Goal: Task Accomplishment & Management: Manage account settings

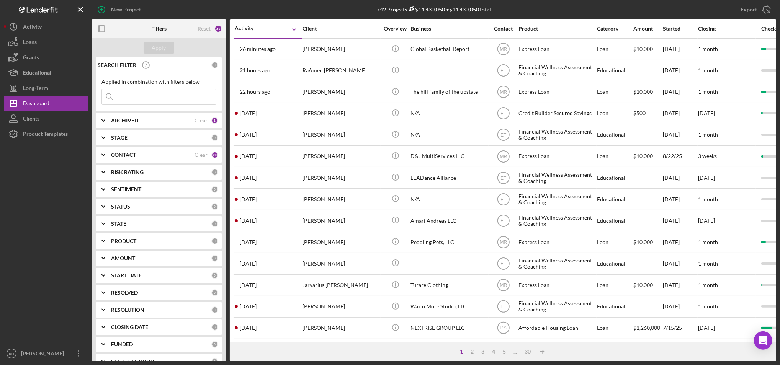
click at [148, 93] on input at bounding box center [159, 96] width 114 height 15
type input "o"
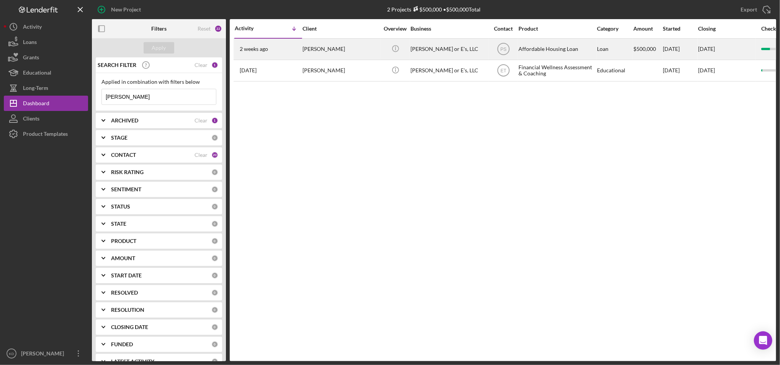
type input "lorenzo"
click at [462, 51] on div "Lorenzo Edwards or E's, LLC" at bounding box center [448, 49] width 77 height 20
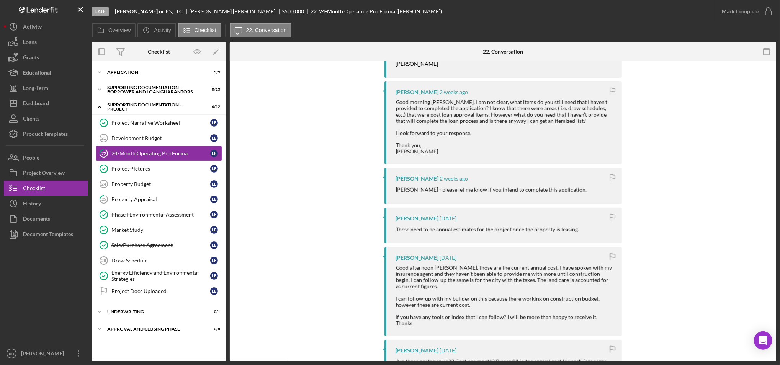
scroll to position [405, 0]
click at [21, 200] on icon "Icon/History" at bounding box center [13, 203] width 19 height 19
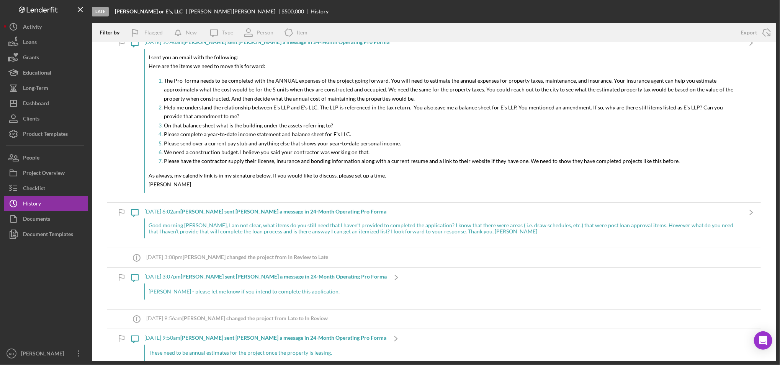
scroll to position [13, 0]
click at [396, 250] on div "Icon/Info 9/4/2025 at 3:08pm Paul S. changed the project from In Review to Late" at bounding box center [433, 257] width 653 height 19
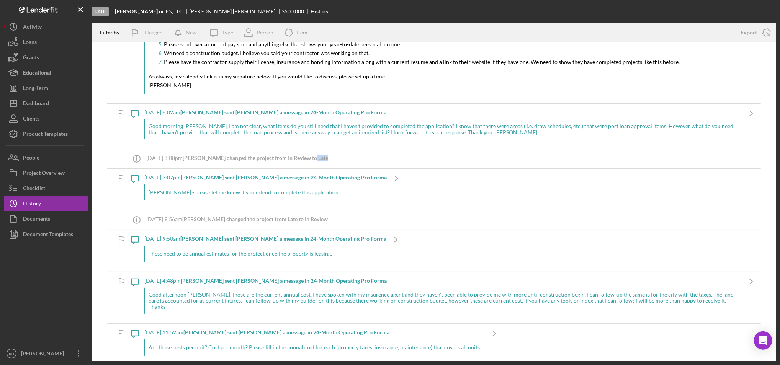
scroll to position [0, 0]
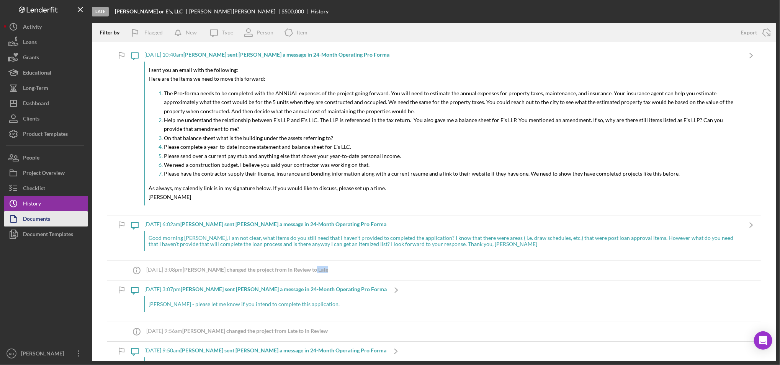
click at [58, 218] on button "Documents" at bounding box center [46, 218] width 84 height 15
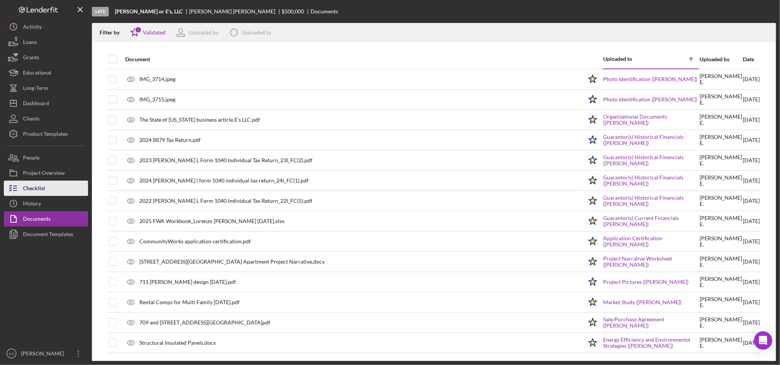
click at [52, 183] on button "Checklist" at bounding box center [46, 188] width 84 height 15
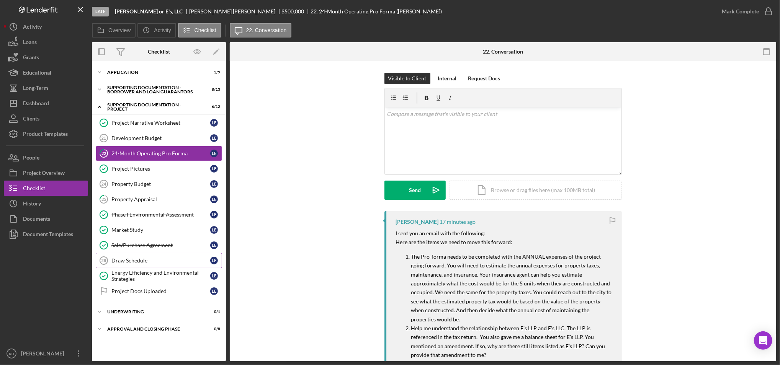
click at [164, 258] on div "Draw Schedule" at bounding box center [160, 261] width 99 height 6
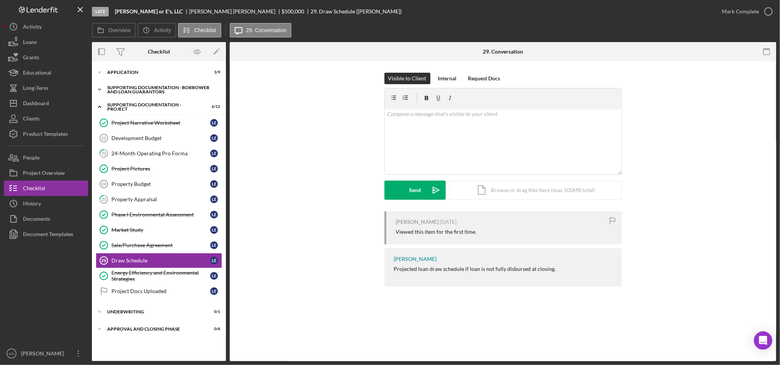
click at [137, 95] on div "Icon/Expander Supporting Documentation - Borrower and Loan Guarantors 8 / 13" at bounding box center [159, 89] width 134 height 15
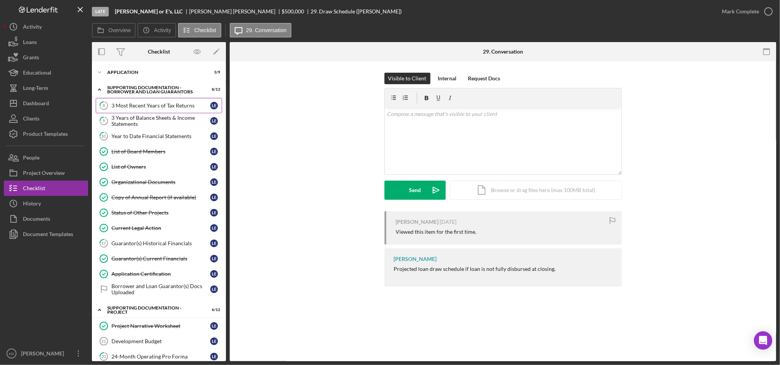
click at [139, 111] on link "8 3 Most Recent Years of Tax Returns L E" at bounding box center [159, 105] width 126 height 15
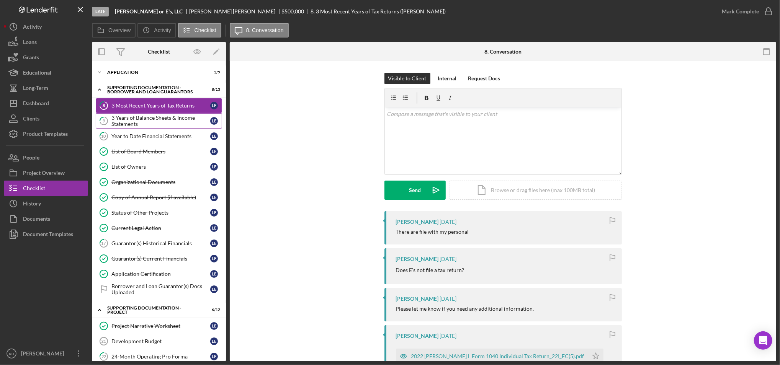
click at [143, 121] on div "3 Years of Balance Sheets & Income Statements" at bounding box center [160, 121] width 99 height 12
